Goal: Find specific page/section: Find specific page/section

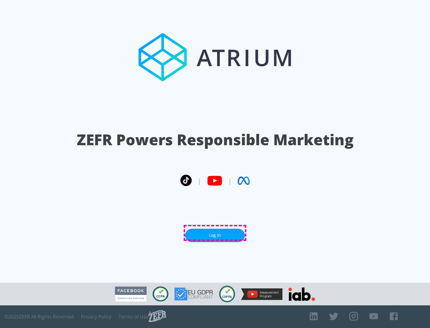
click at [215, 233] on link "Log In" at bounding box center [215, 235] width 60 height 13
